Goal: Information Seeking & Learning: Compare options

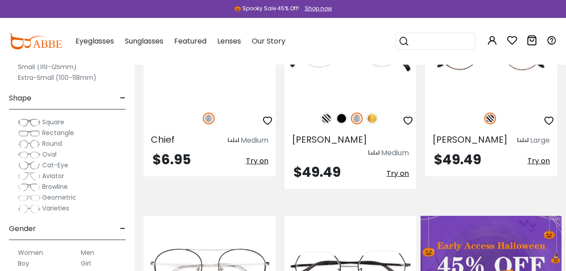
scroll to position [176, 0]
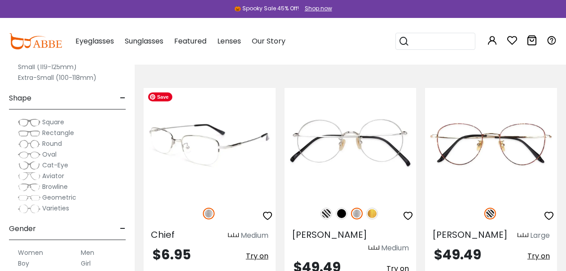
click at [232, 151] on img at bounding box center [210, 143] width 132 height 110
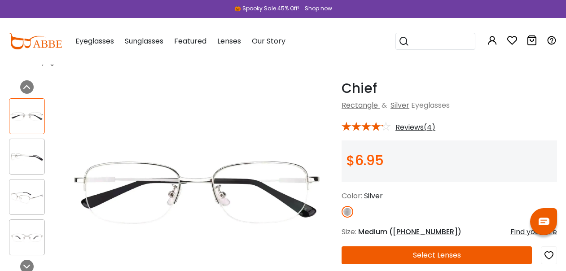
scroll to position [22, 0]
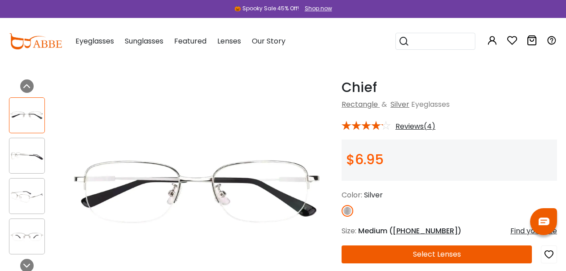
click at [30, 159] on img at bounding box center [26, 156] width 35 height 18
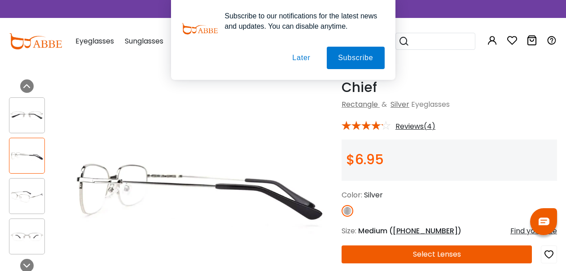
click at [31, 204] on img at bounding box center [26, 197] width 35 height 18
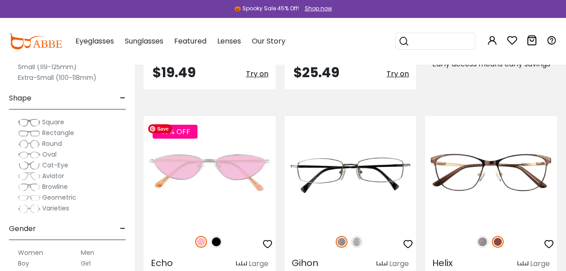
scroll to position [626, 0]
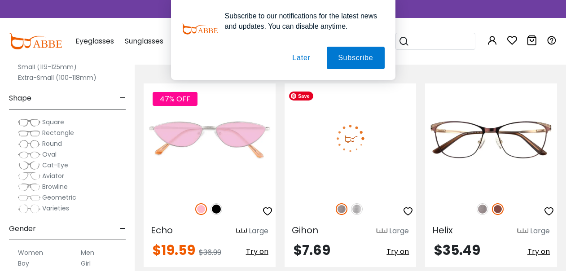
click at [338, 142] on img at bounding box center [350, 138] width 132 height 110
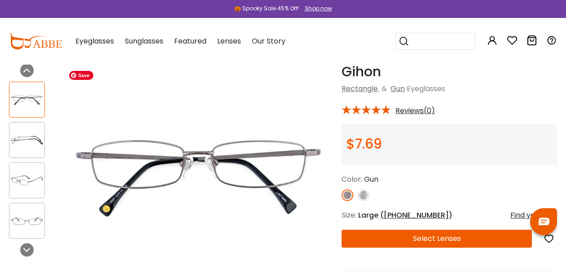
scroll to position [52, 0]
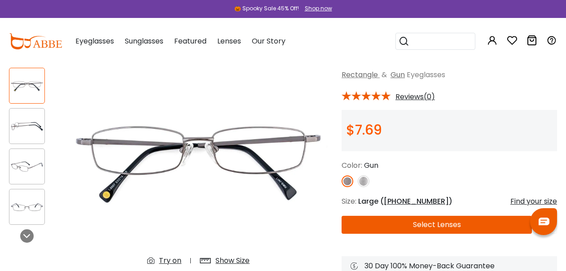
click at [31, 124] on img at bounding box center [26, 127] width 35 height 18
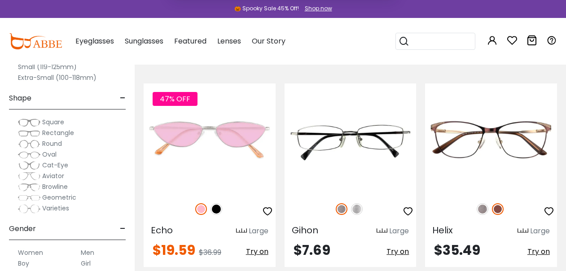
click at [61, 137] on span "Rectangle" at bounding box center [58, 132] width 32 height 9
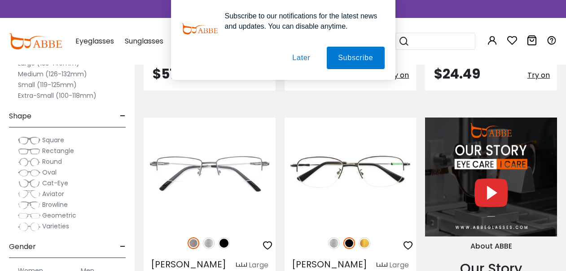
scroll to position [792, 0]
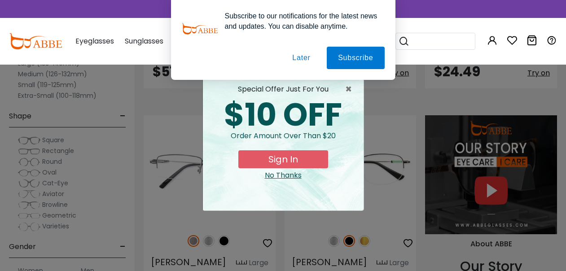
click at [300, 58] on button "Later" at bounding box center [301, 58] width 40 height 22
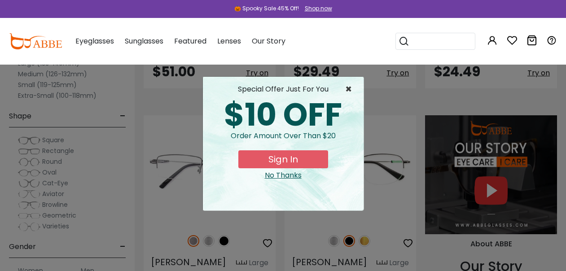
click at [348, 90] on span "×" at bounding box center [350, 89] width 11 height 11
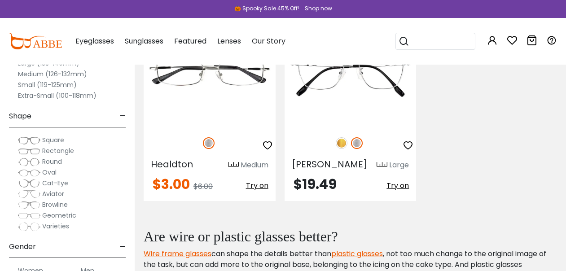
scroll to position [1103, 0]
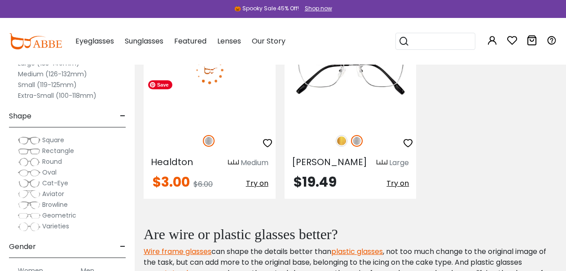
click at [238, 125] on img at bounding box center [210, 70] width 132 height 110
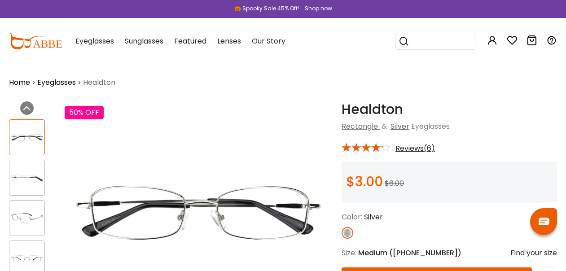
click at [33, 175] on img at bounding box center [26, 178] width 35 height 18
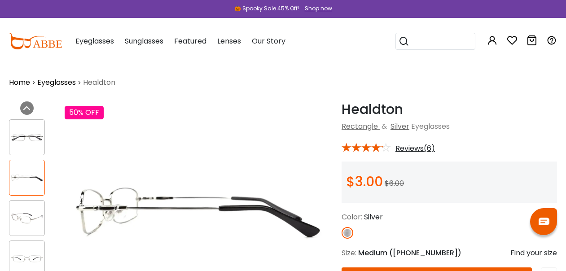
click at [29, 217] on img at bounding box center [26, 219] width 35 height 18
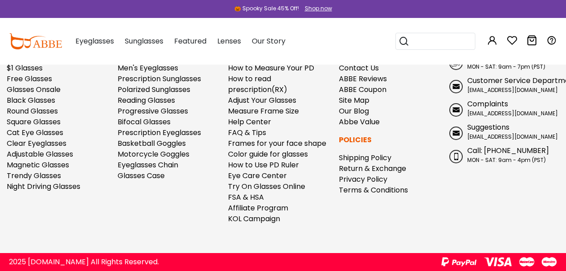
scroll to position [1781, 0]
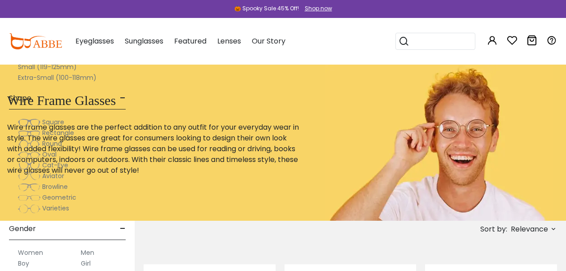
scroll to position [626, 0]
